Goal: Task Accomplishment & Management: Complete application form

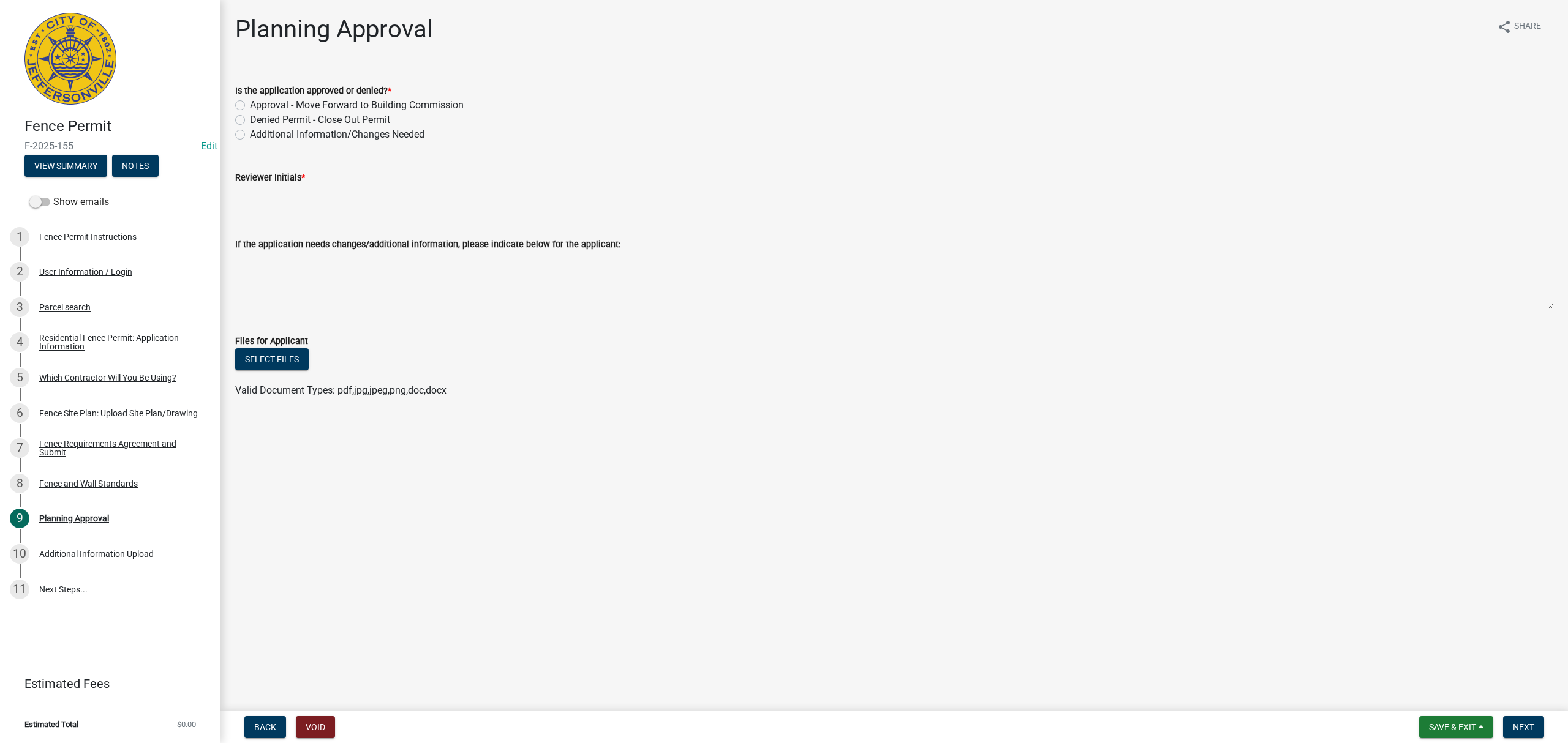
click at [362, 139] on label "Additional Information/Changes Needed" at bounding box center [337, 135] width 174 height 15
click at [258, 135] on input "Additional Information/Changes Needed" at bounding box center [254, 131] width 8 height 8
radio input "true"
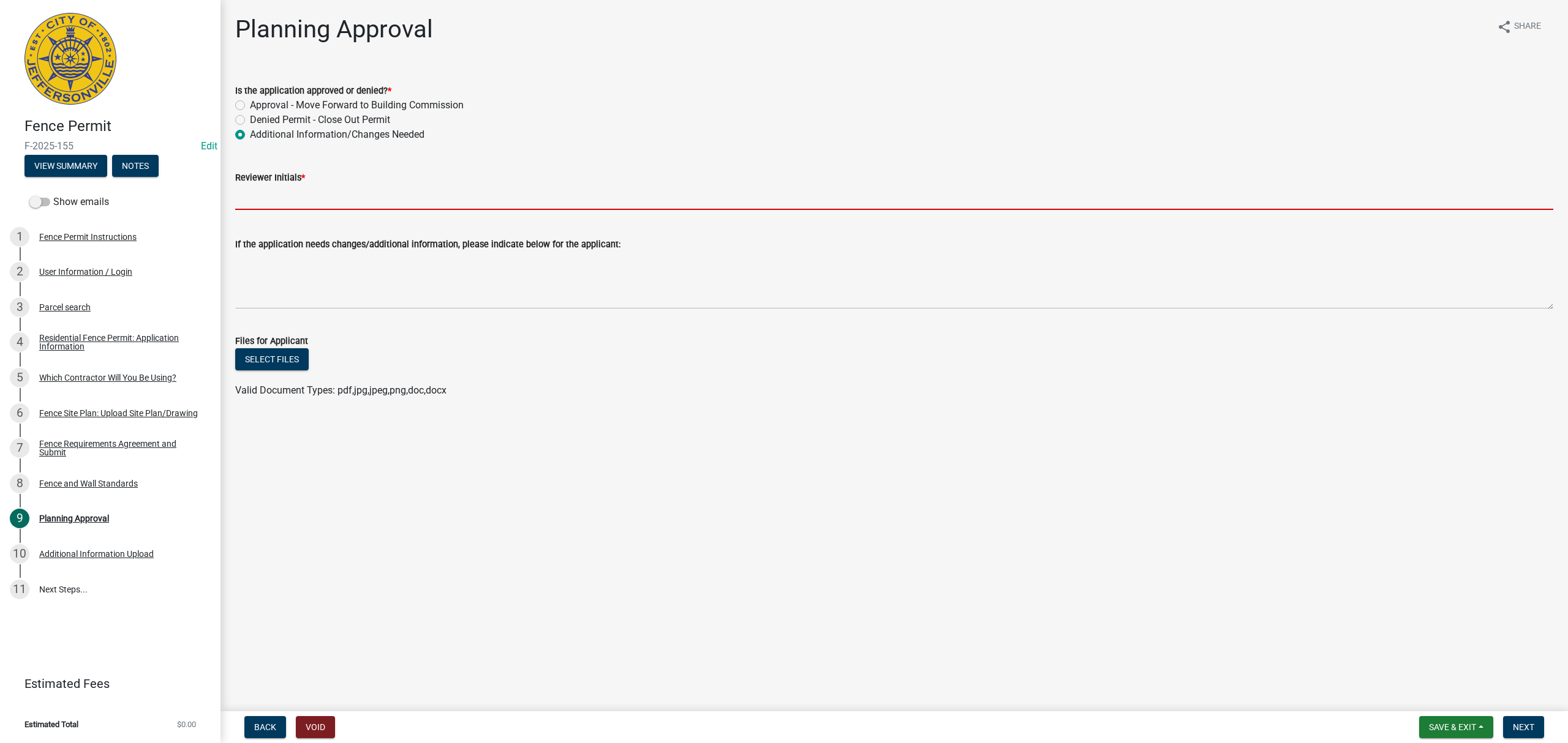
click at [365, 200] on input "Reviewer Initials *" at bounding box center [894, 197] width 1318 height 25
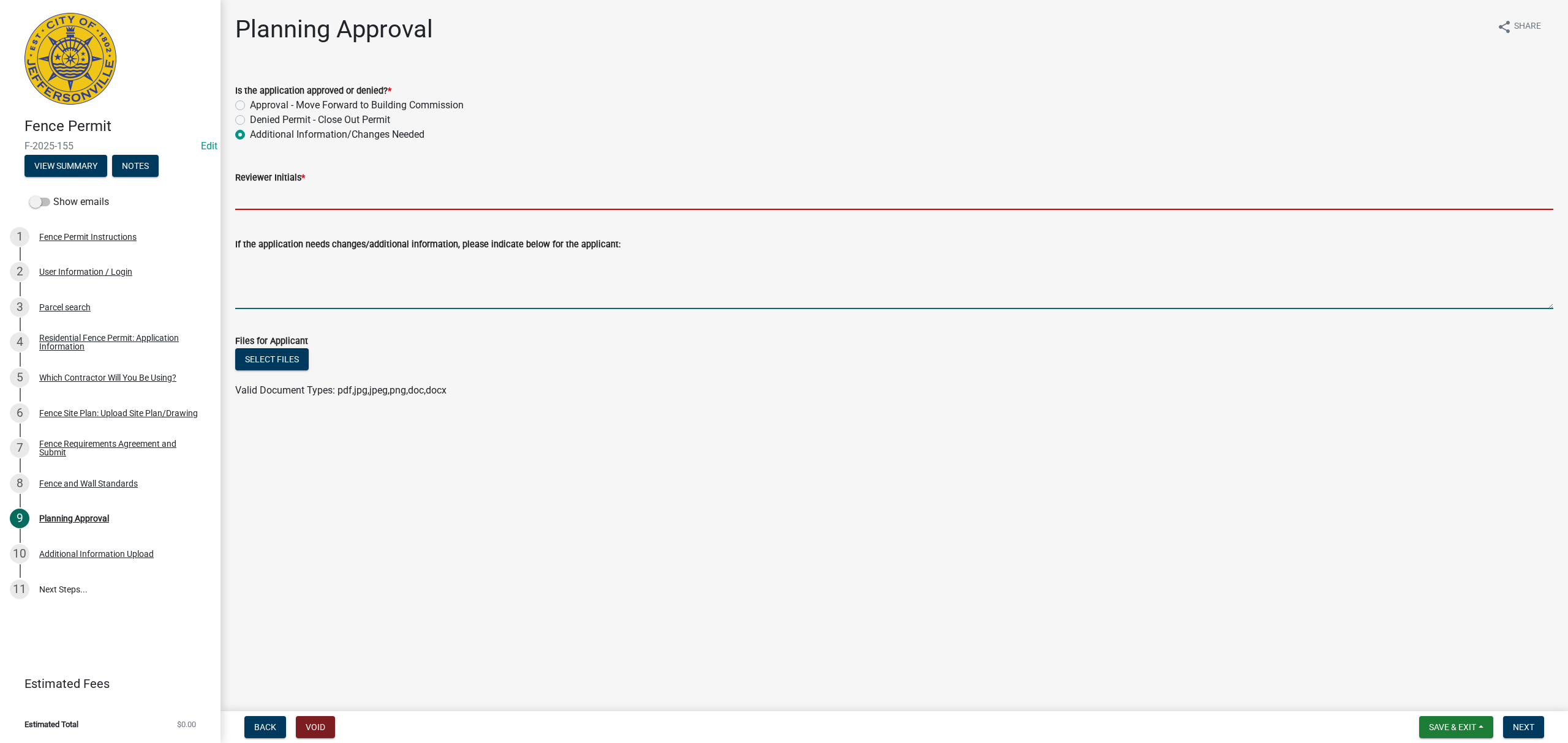
click at [382, 278] on textarea "If the application needs changes/additional information, please indicate below …" at bounding box center [894, 281] width 1318 height 58
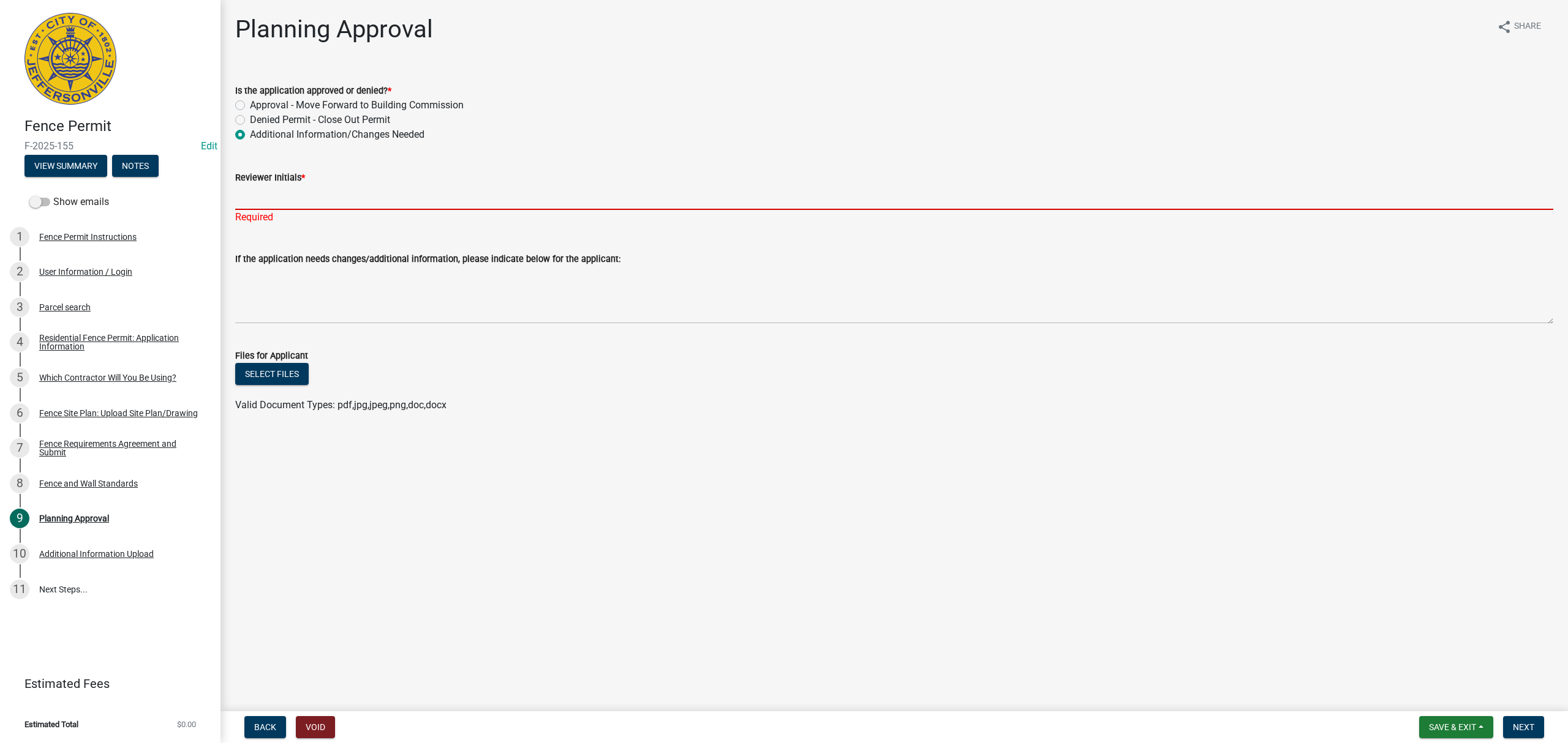
click at [353, 201] on input "Reviewer Initials *" at bounding box center [894, 197] width 1318 height 25
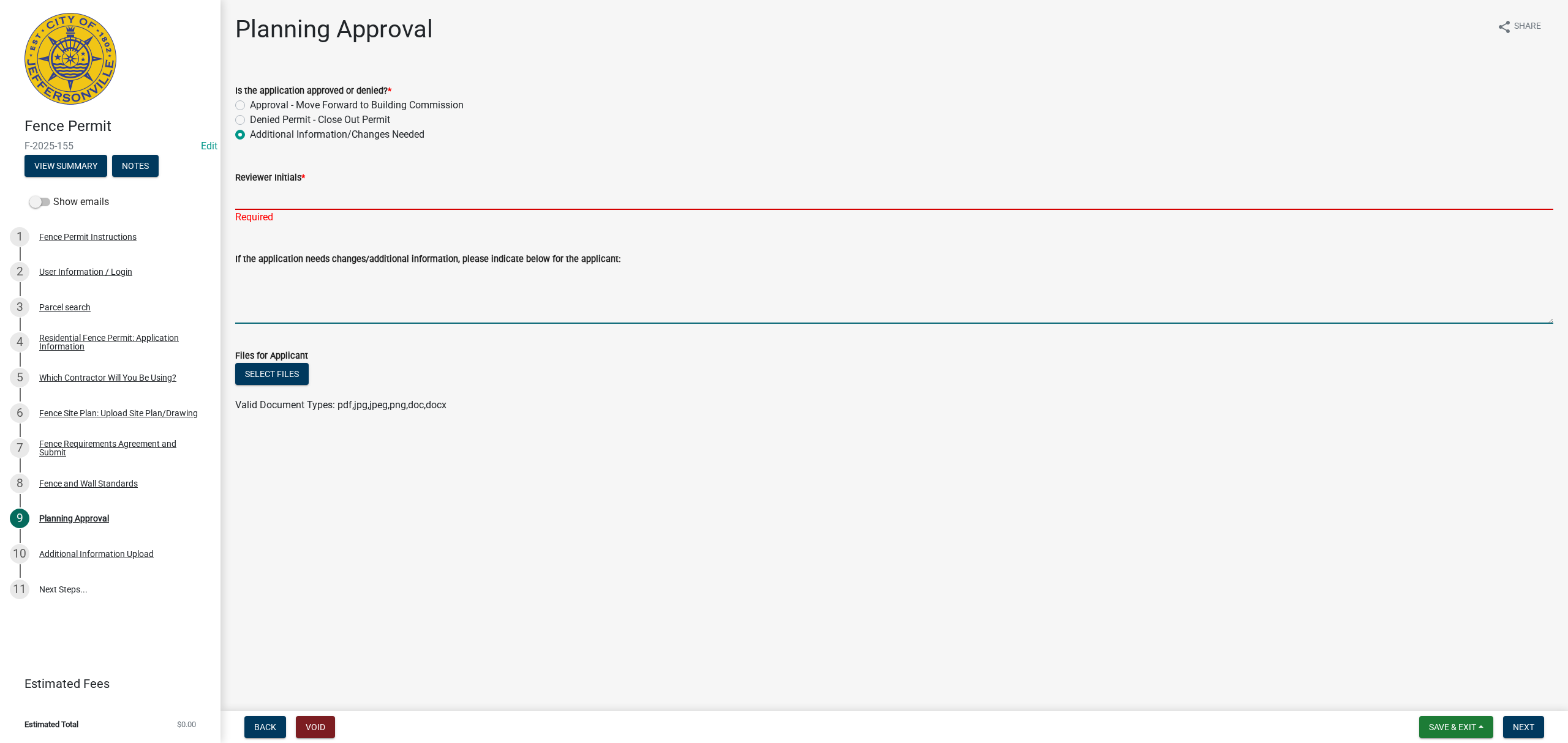
click at [353, 285] on textarea "If the application needs changes/additional information, please indicate below …" at bounding box center [894, 295] width 1318 height 58
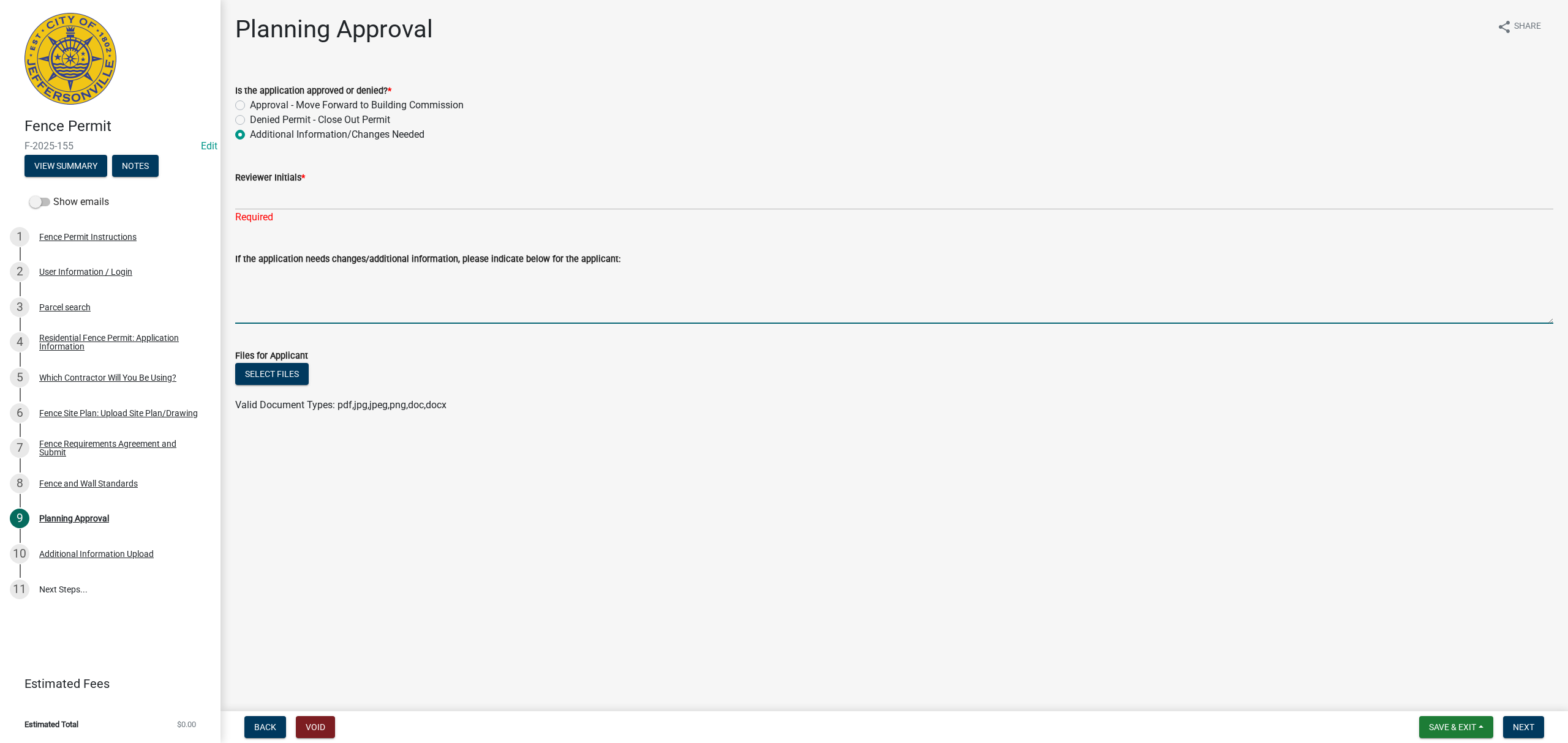
click at [315, 212] on div "Required" at bounding box center [894, 217] width 1318 height 15
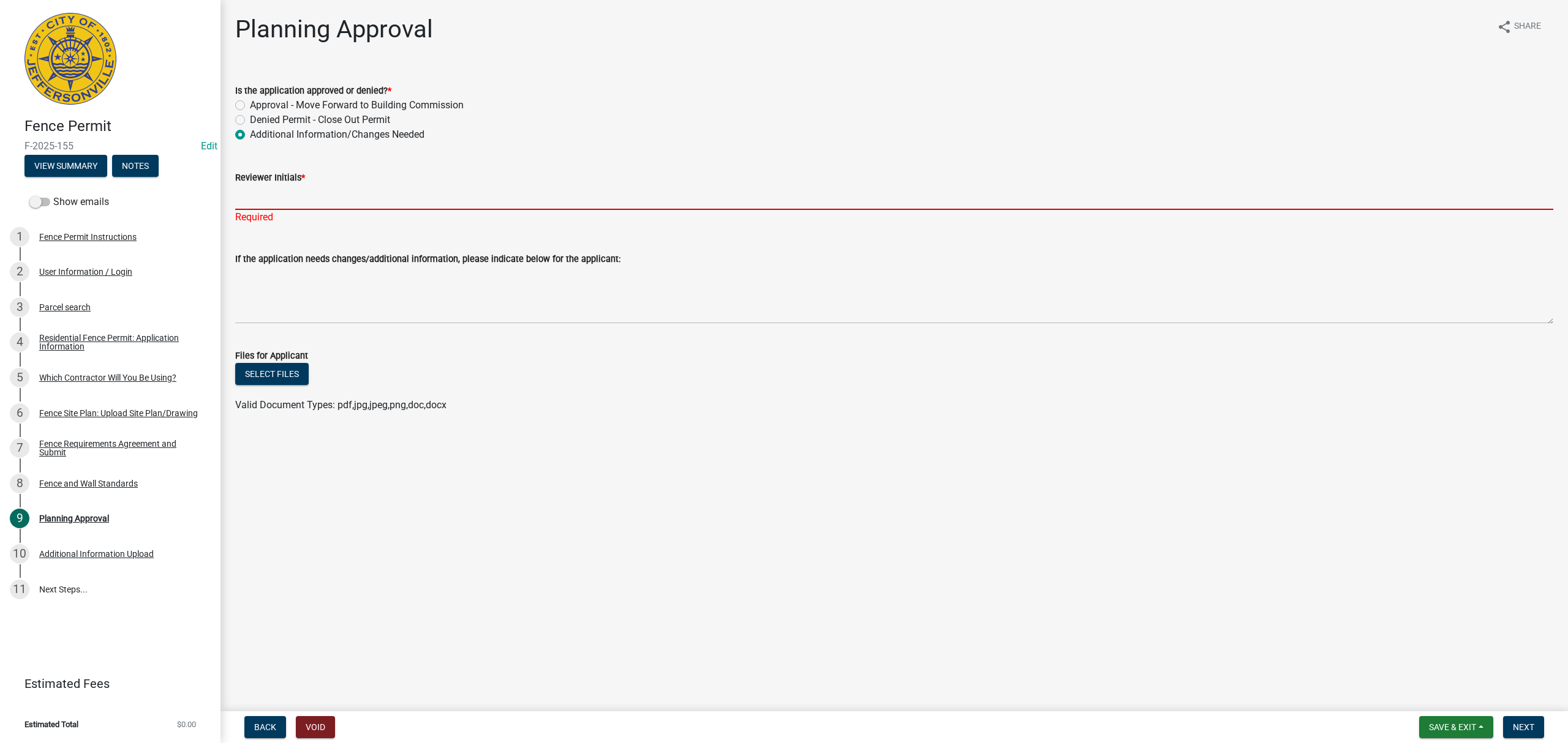
click at [311, 201] on input "Reviewer Initials *" at bounding box center [894, 197] width 1318 height 25
type input "STS"
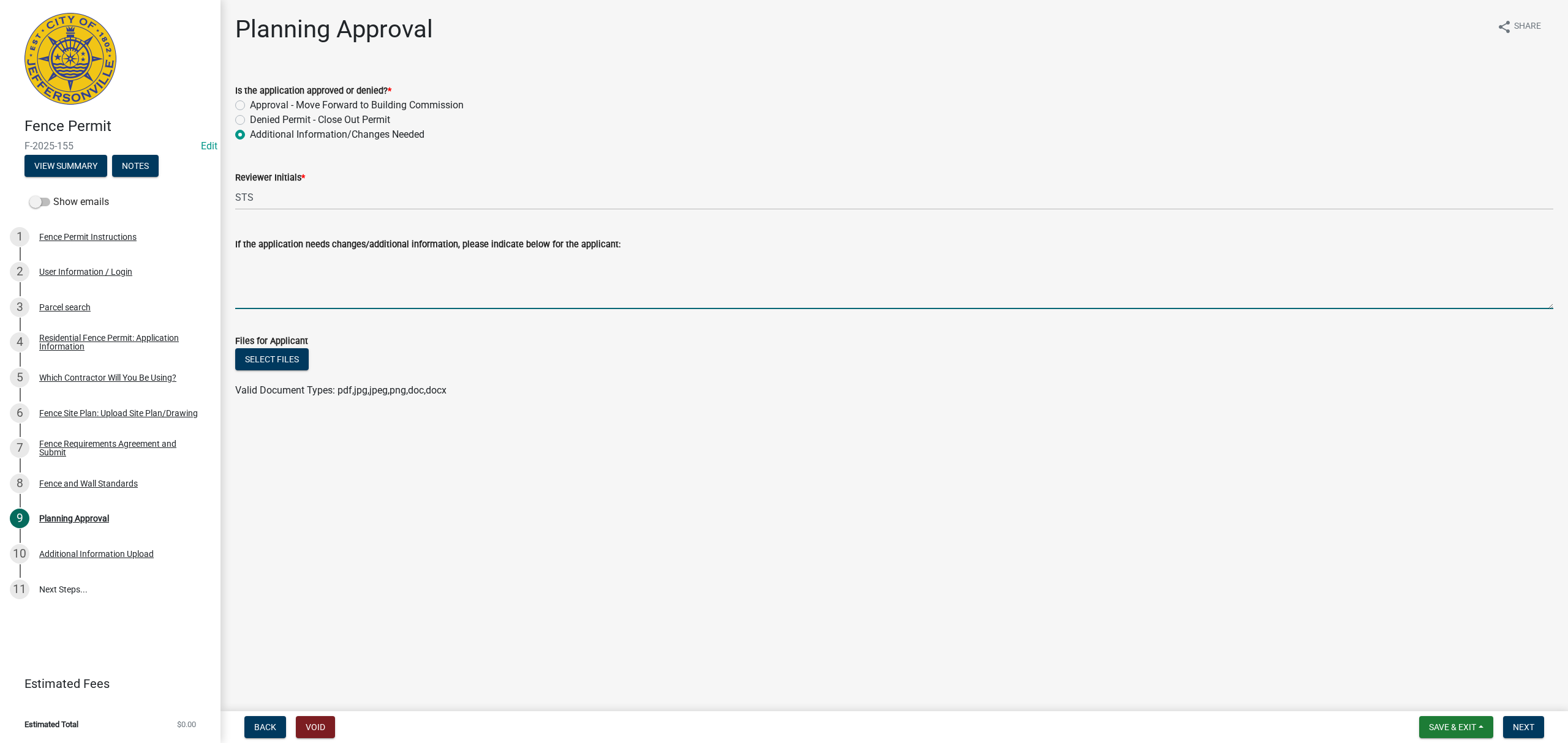
click at [333, 285] on textarea "If the application needs changes/additional information, please indicate below …" at bounding box center [894, 281] width 1318 height 58
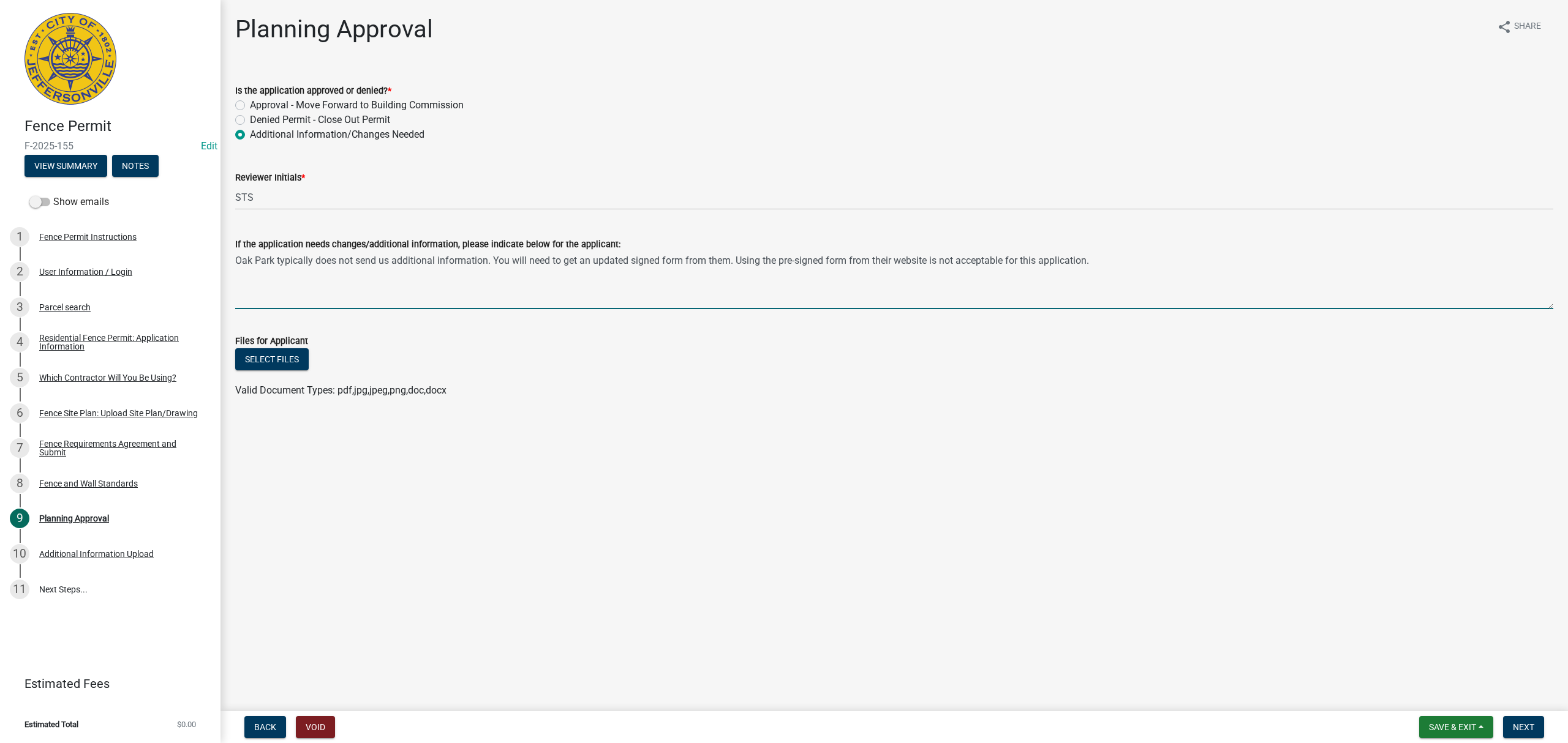
type textarea "Oak Park typically does not send us additional information. You will need to ge…"
click at [1524, 714] on nav "Back Void Save & Exit Save Save & Exit Next" at bounding box center [894, 727] width 1347 height 32
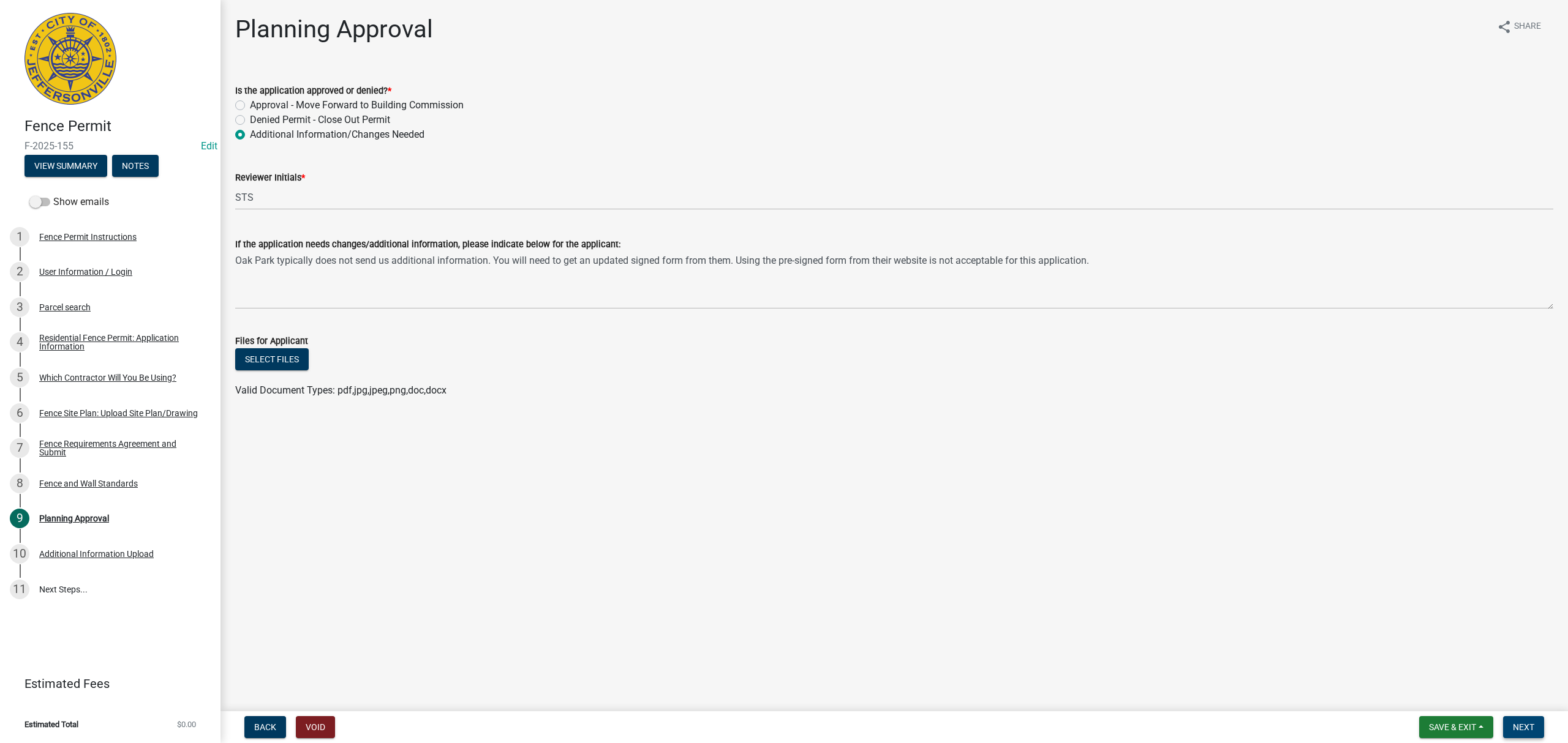
click at [1530, 721] on button "Next" at bounding box center [1524, 727] width 41 height 22
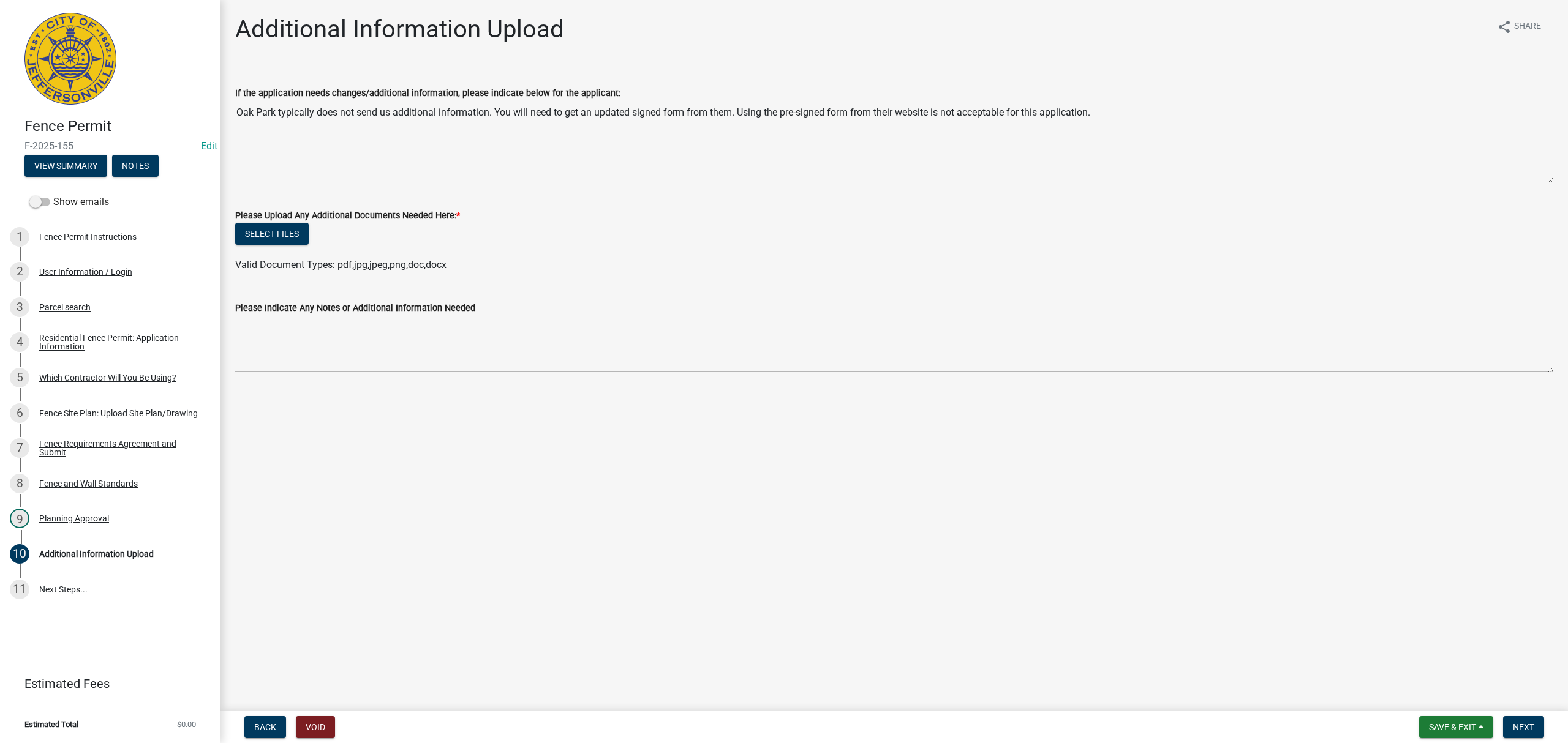
click at [1442, 716] on nav "Back Void Save & Exit Save Save & Exit Next" at bounding box center [894, 727] width 1347 height 32
click at [1445, 720] on button "Save & Exit" at bounding box center [1456, 727] width 74 height 22
click at [1444, 695] on button "Save & Exit" at bounding box center [1444, 697] width 98 height 30
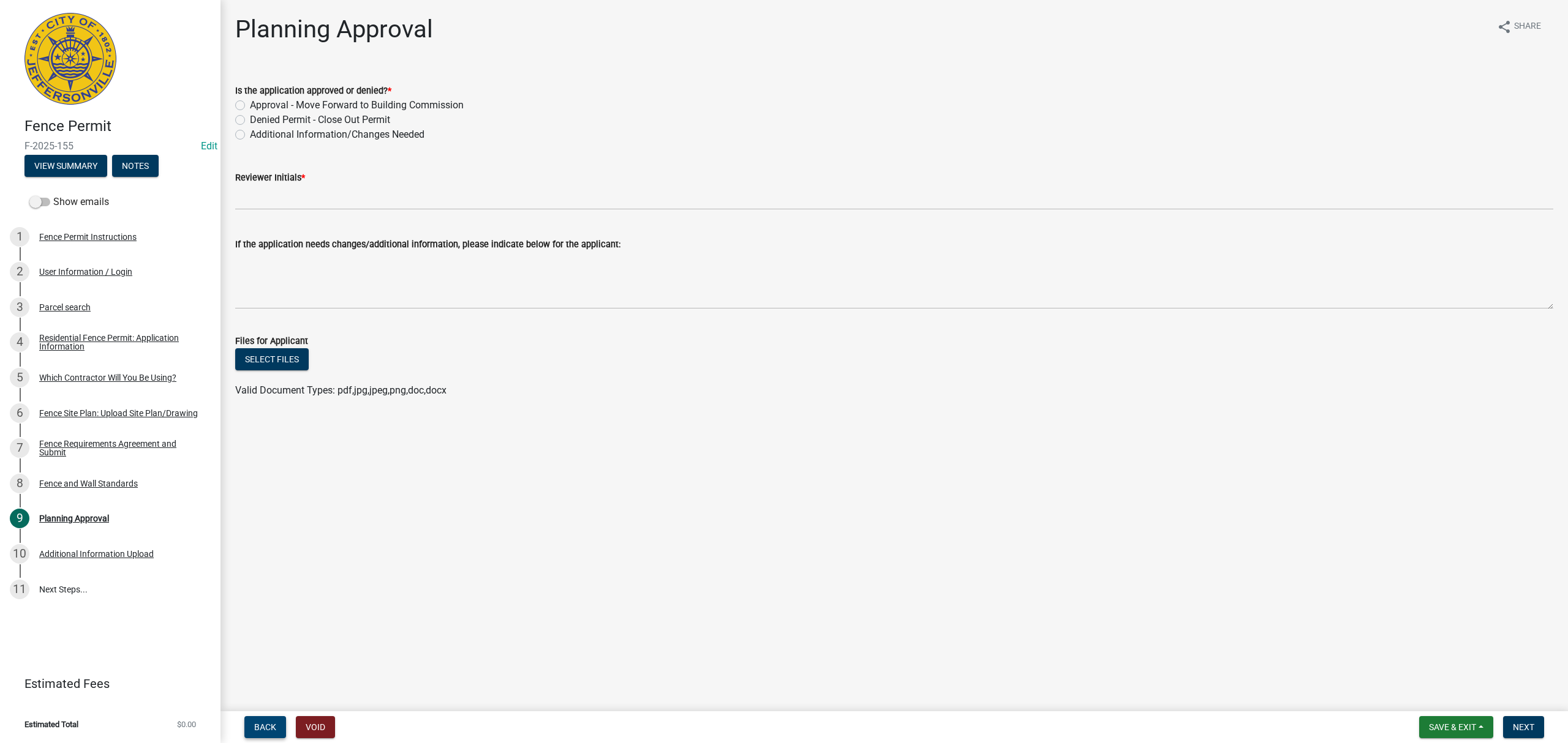
click at [272, 719] on button "Back" at bounding box center [265, 727] width 42 height 22
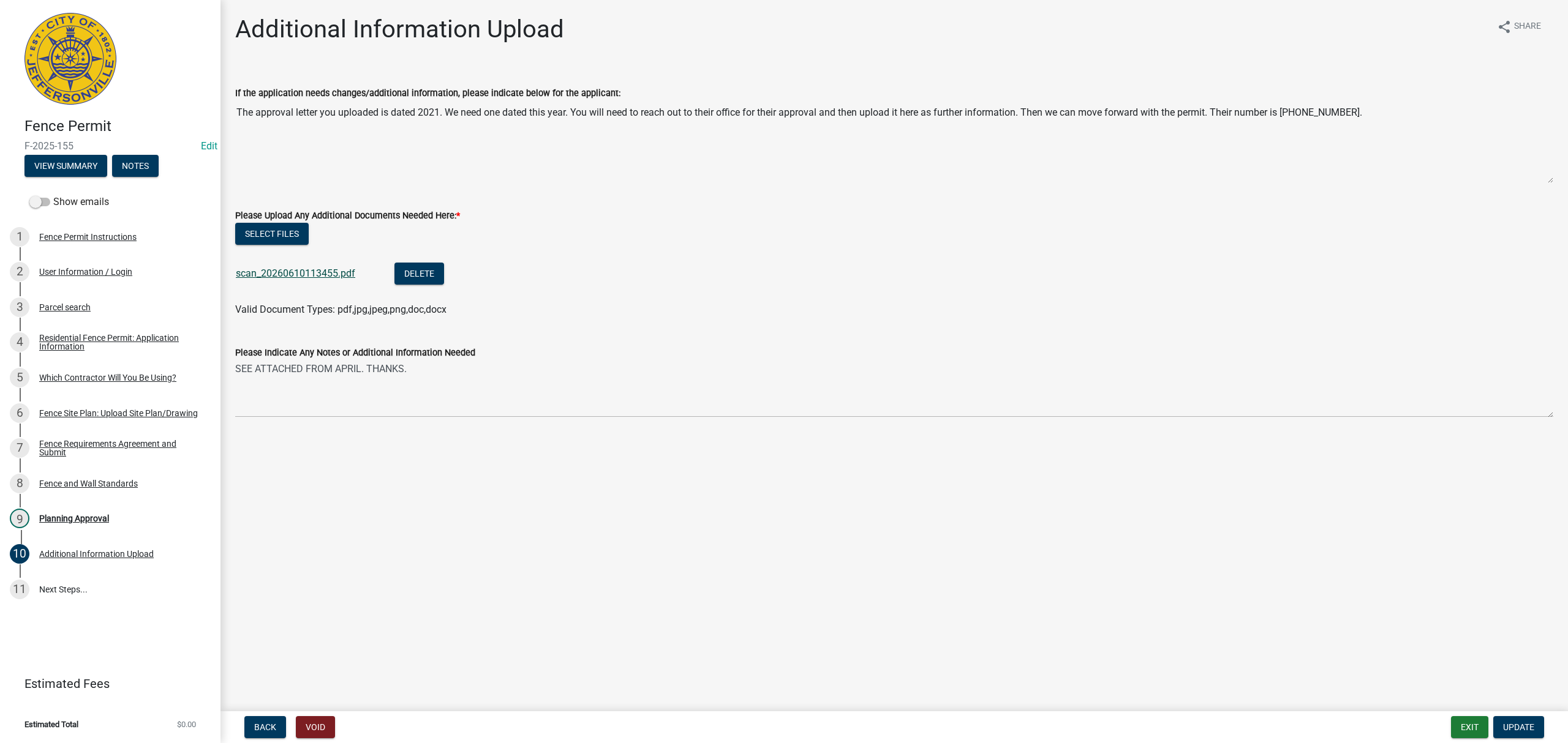
click at [316, 277] on link "scan_20260610113455.pdf" at bounding box center [295, 273] width 119 height 11
click at [263, 736] on button "Back" at bounding box center [265, 727] width 42 height 22
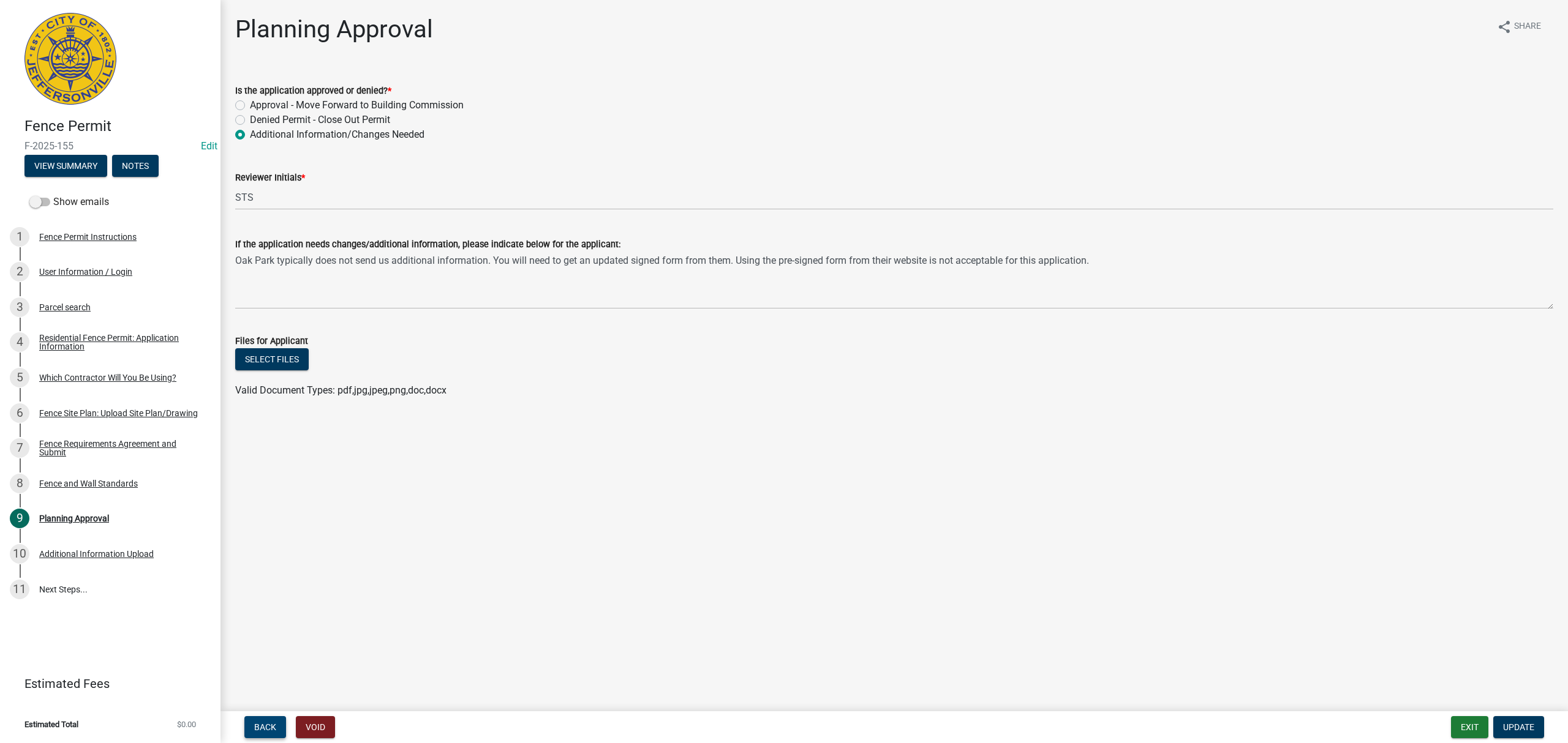
click at [263, 736] on button "Back" at bounding box center [265, 727] width 42 height 22
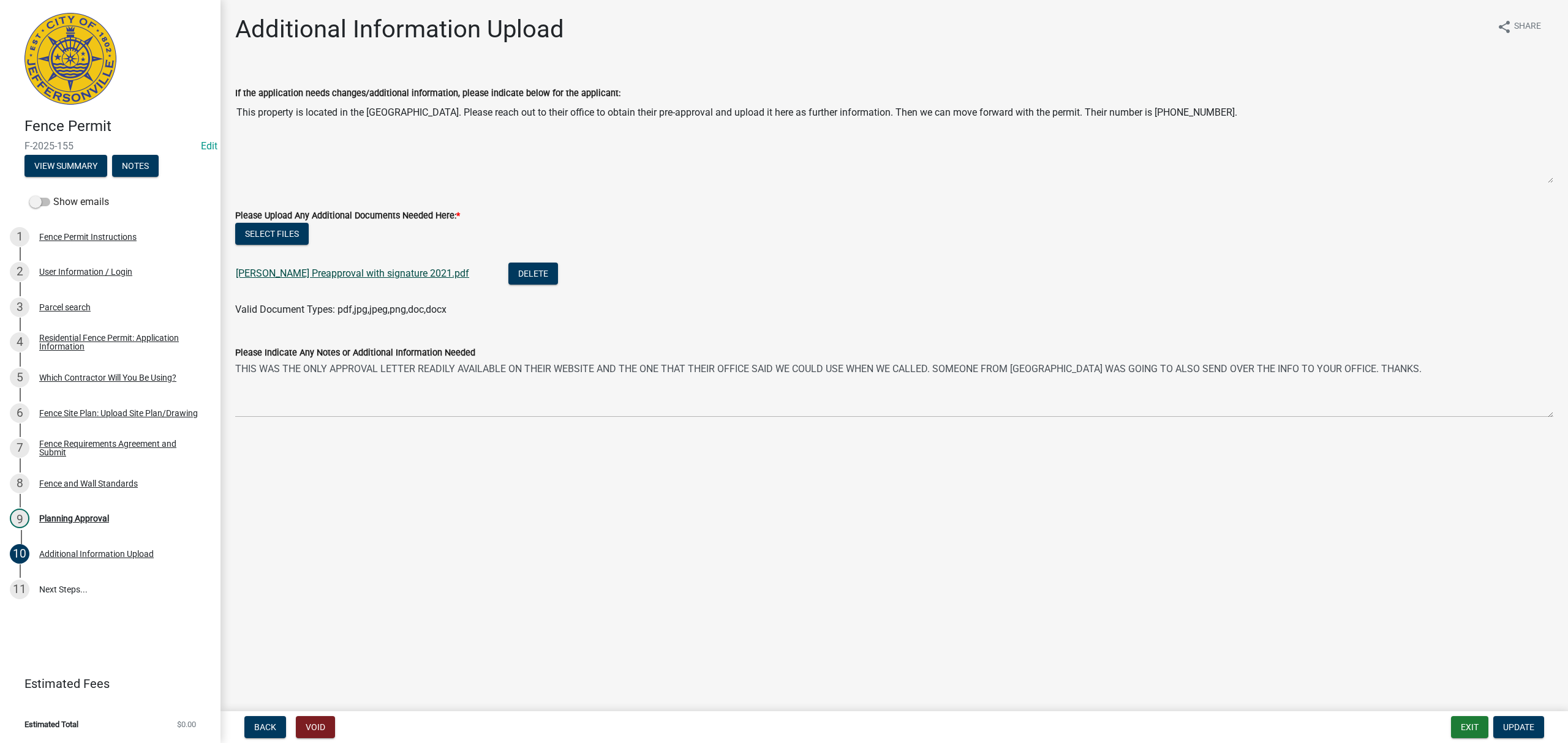
click at [371, 275] on link "[PERSON_NAME] Preapproval with signature 2021.pdf" at bounding box center [352, 273] width 234 height 11
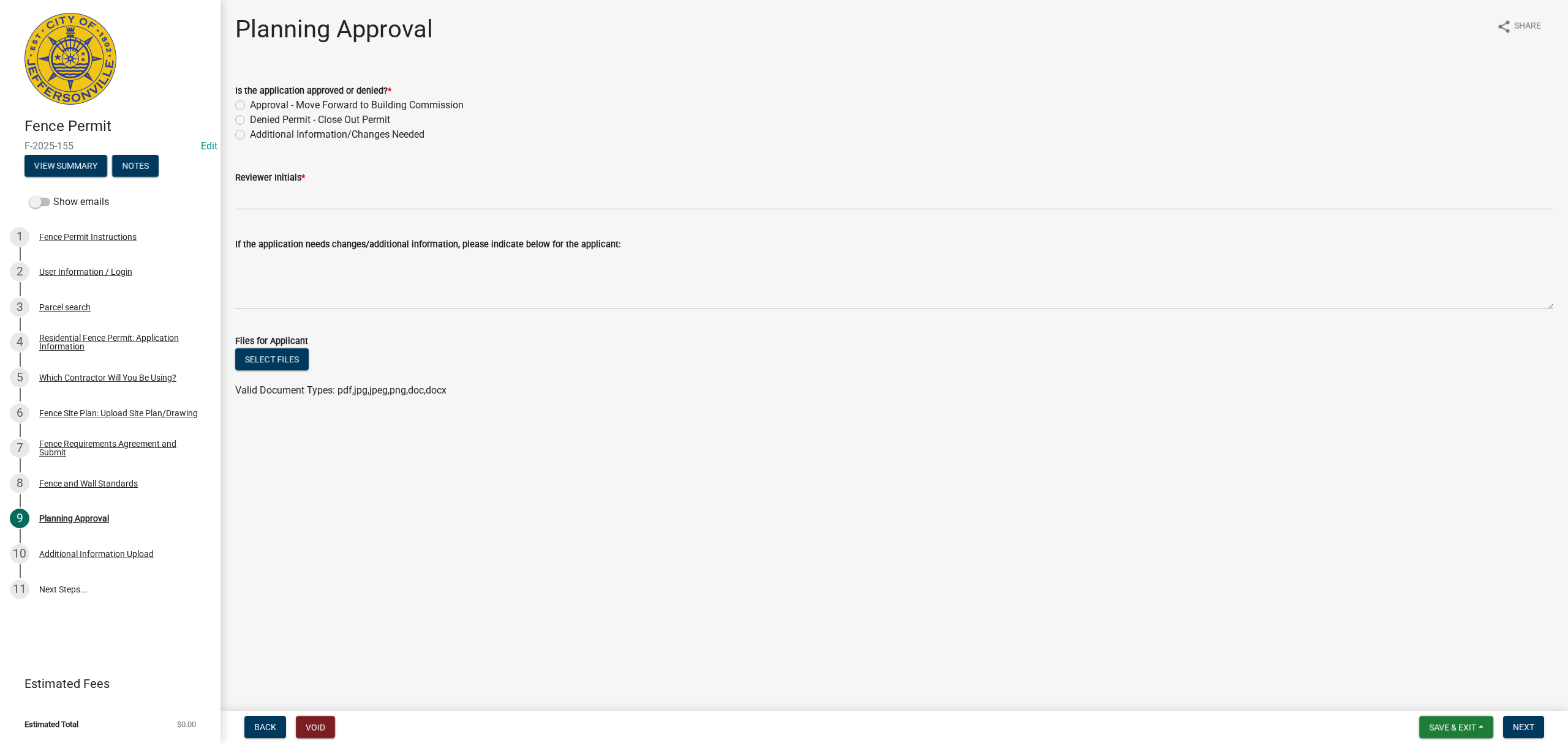
click at [339, 106] on label "Approval - Move Forward to Building Commission" at bounding box center [357, 106] width 214 height 15
click at [258, 106] on input "Approval - Move Forward to Building Commission" at bounding box center [254, 102] width 8 height 8
radio input "true"
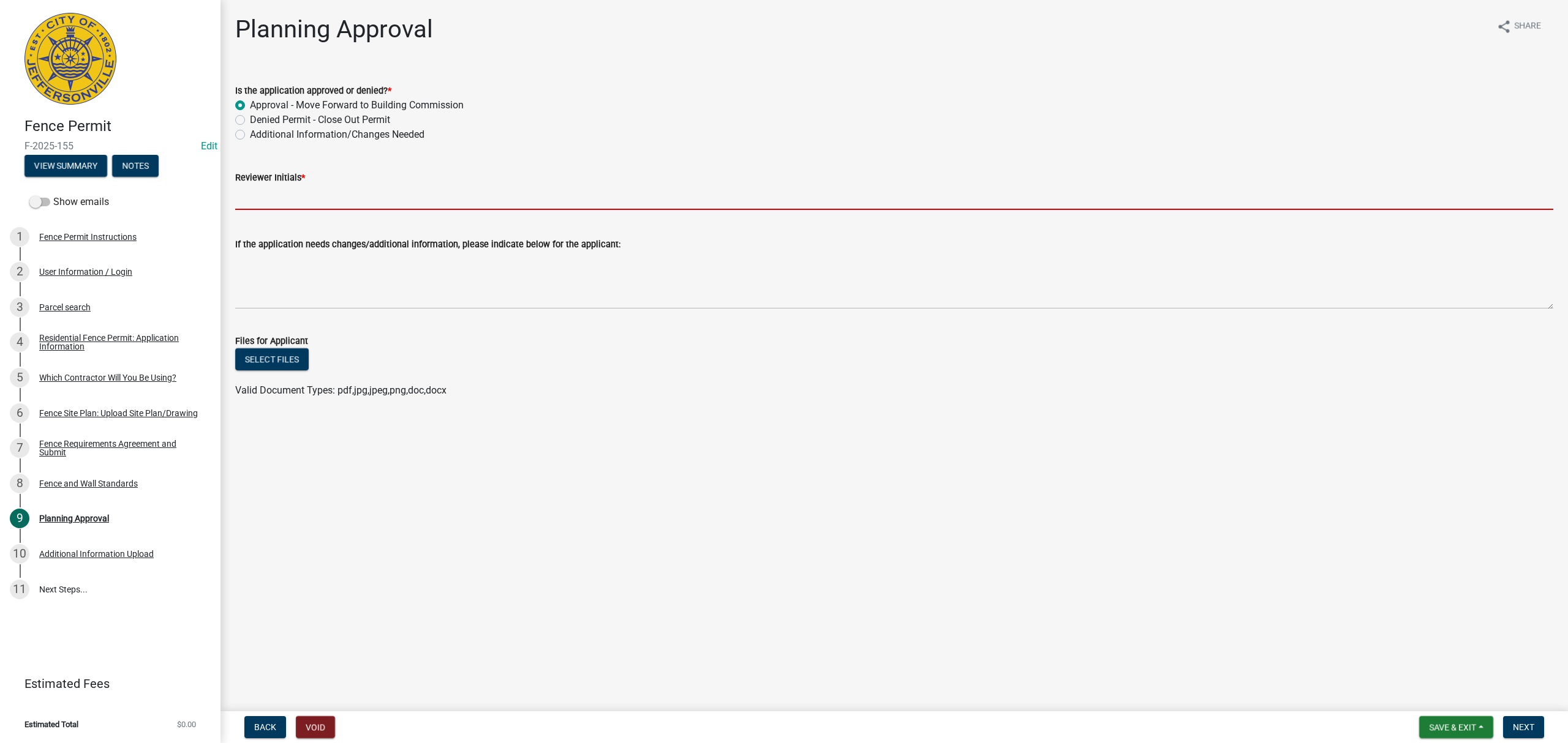
click at [334, 191] on input "Reviewer Initials *" at bounding box center [894, 197] width 1318 height 25
type input "STS"
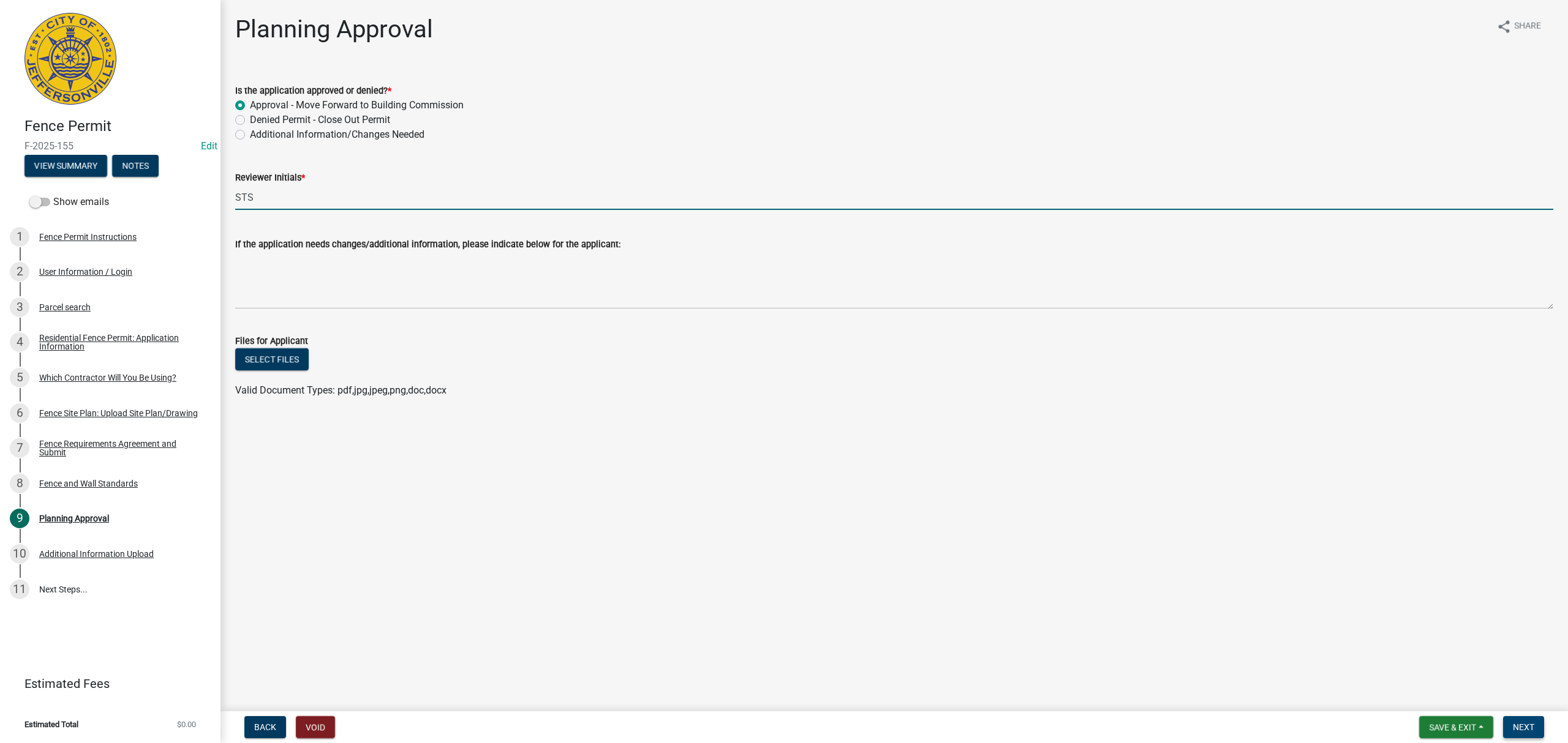
click at [1524, 725] on span "Next" at bounding box center [1524, 728] width 22 height 10
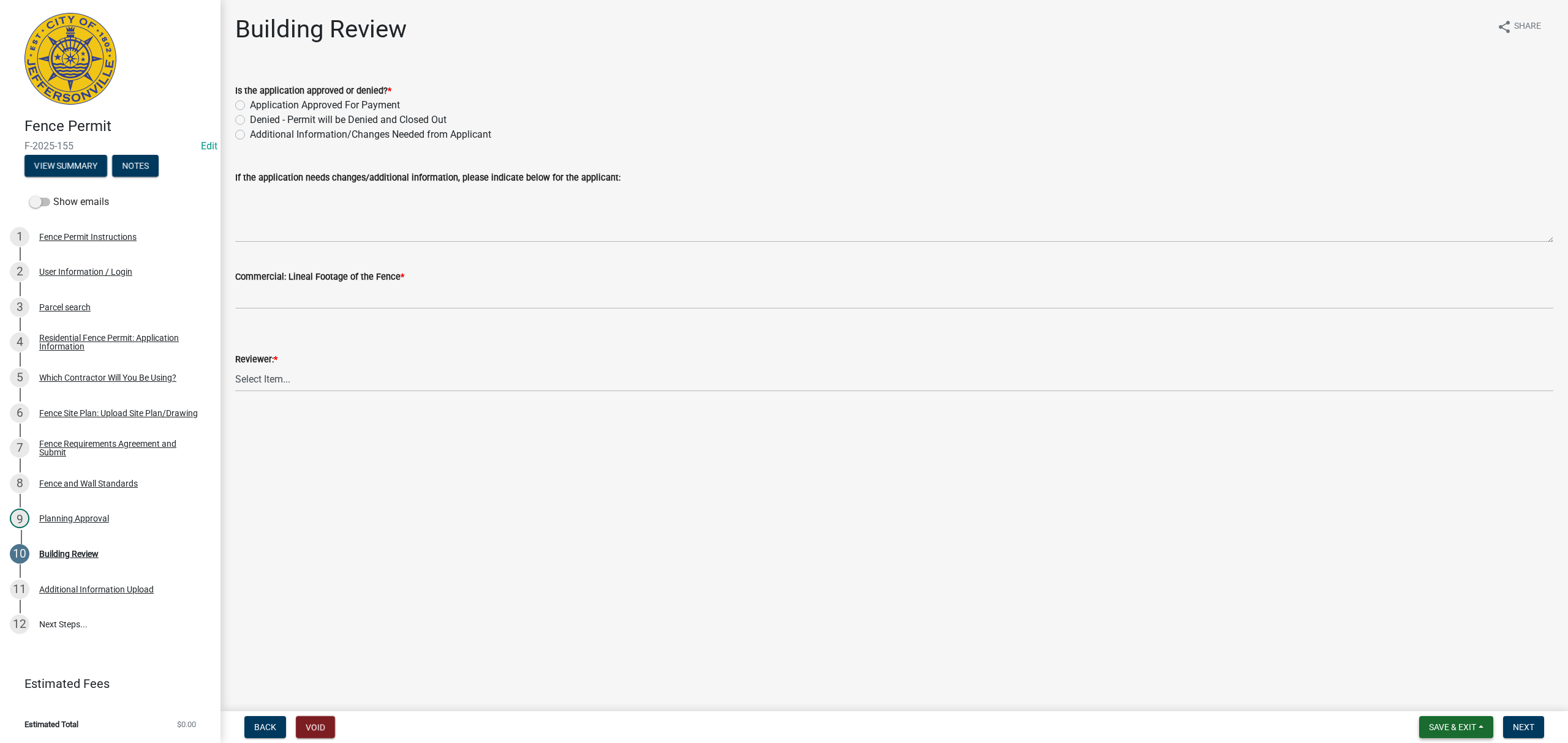
click at [1463, 720] on button "Save & Exit" at bounding box center [1456, 727] width 74 height 22
click at [1452, 689] on button "Save & Exit" at bounding box center [1444, 697] width 98 height 30
